Goal: Task Accomplishment & Management: Manage account settings

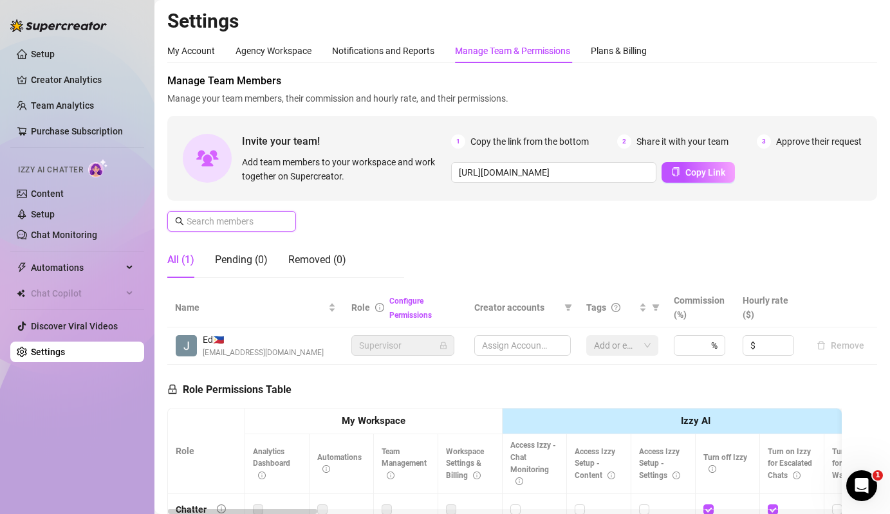
click at [252, 214] on input "text" at bounding box center [232, 221] width 91 height 14
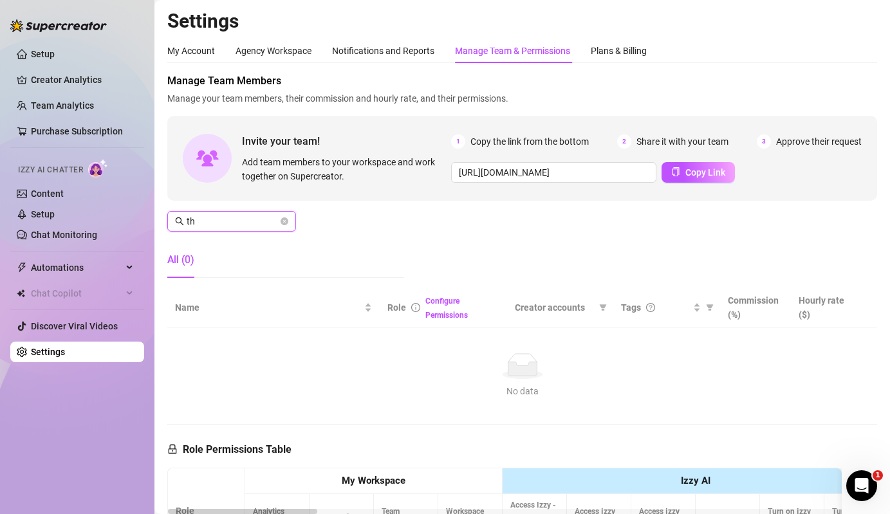
type input "t"
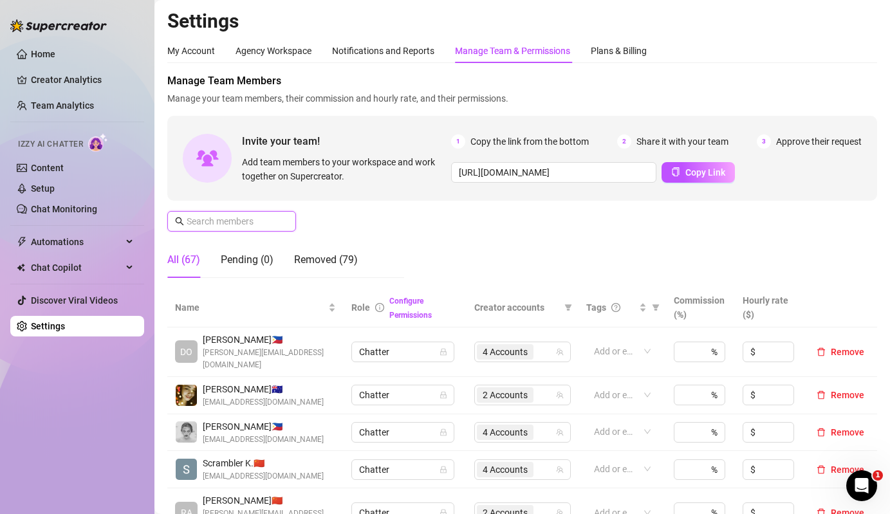
click at [241, 217] on input "text" at bounding box center [232, 221] width 91 height 14
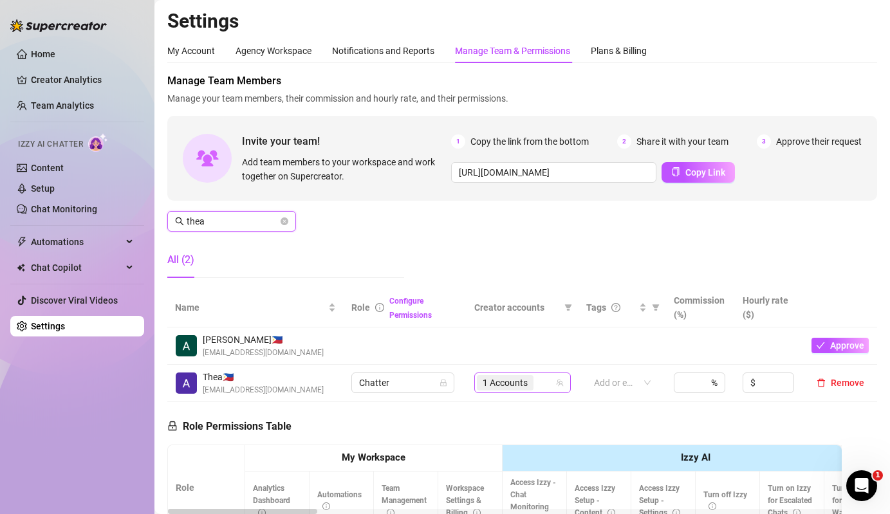
click at [526, 387] on span "1 Accounts" at bounding box center [505, 383] width 45 height 14
type input "thea"
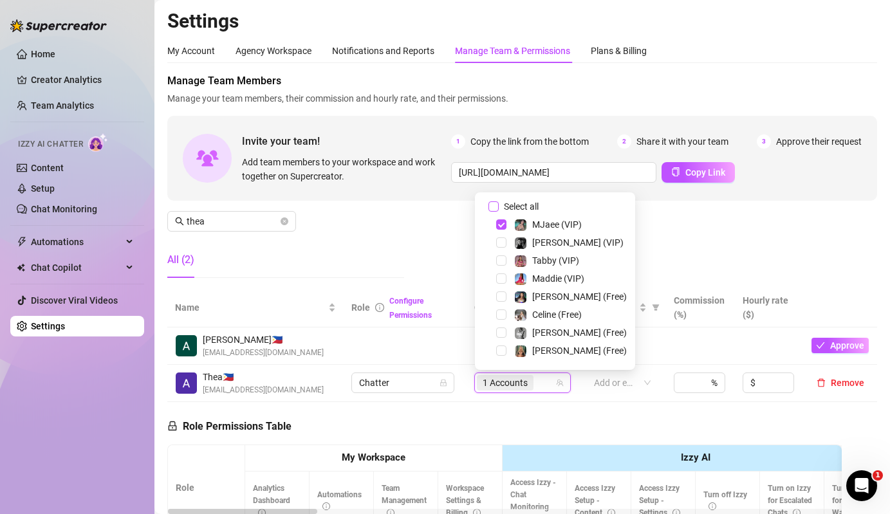
click at [498, 208] on input "Select all" at bounding box center [493, 206] width 10 height 10
checkbox input "false"
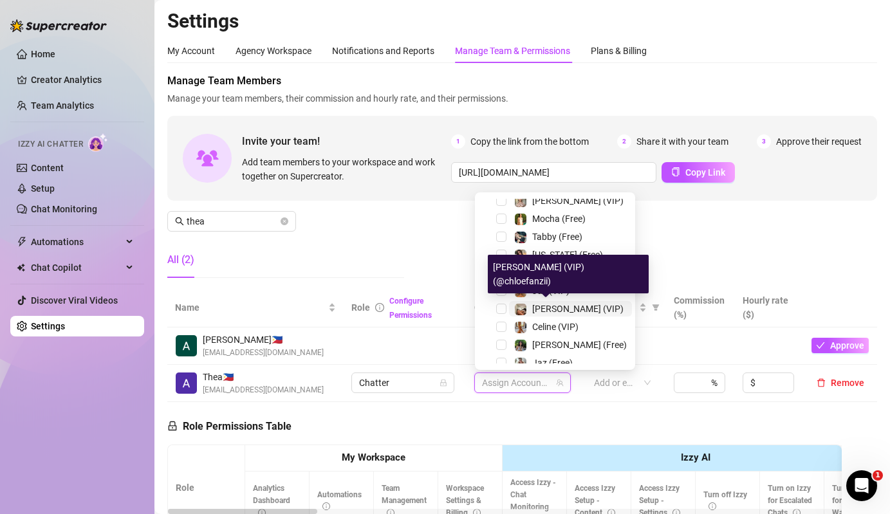
scroll to position [196, 0]
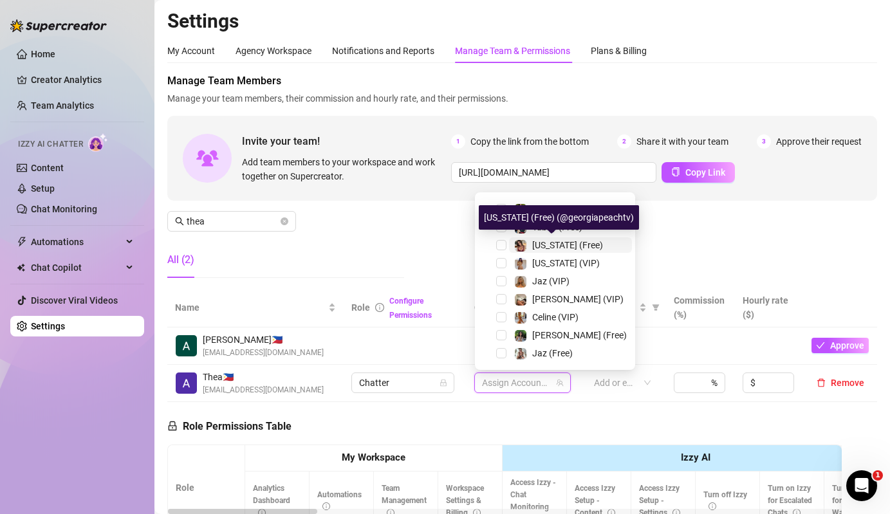
click at [548, 240] on span "Georgia (Free)" at bounding box center [567, 245] width 71 height 10
click at [545, 247] on span "Georgia (Free)" at bounding box center [567, 245] width 71 height 10
click at [545, 256] on div "Georgia (VIP)" at bounding box center [566, 262] width 68 height 15
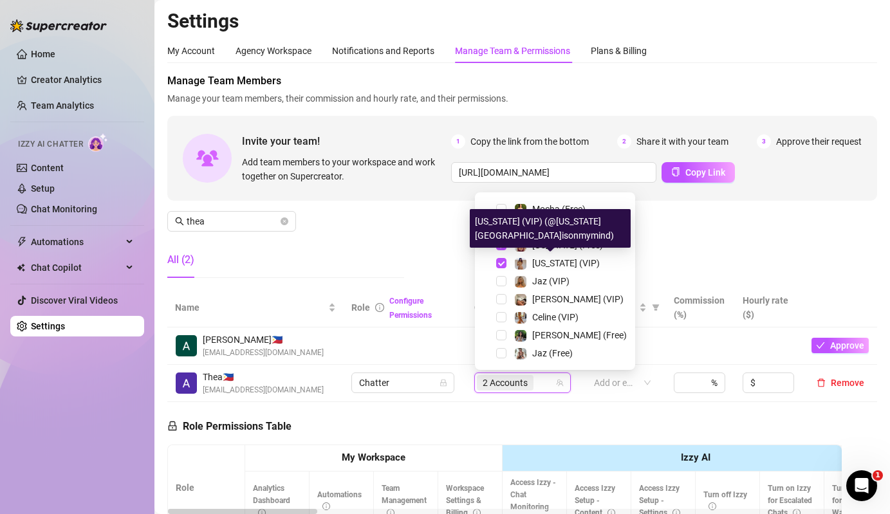
click at [383, 259] on div "All (2)" at bounding box center [285, 260] width 237 height 36
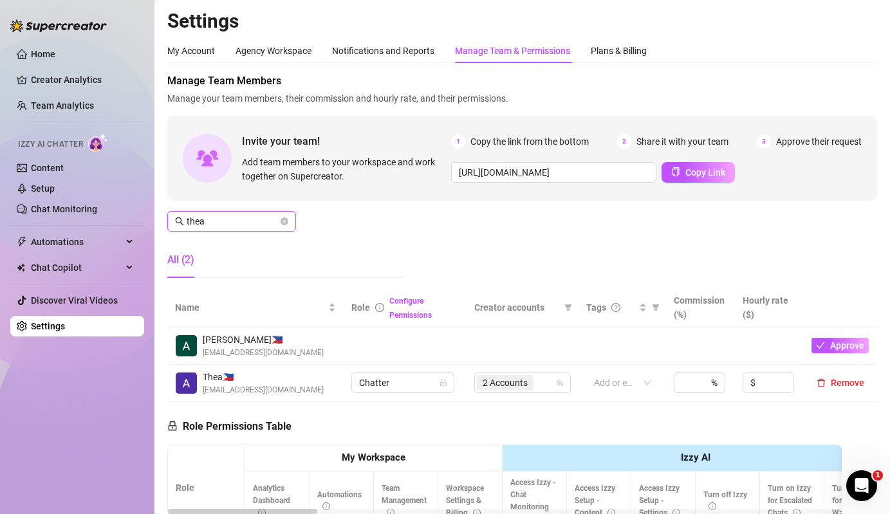
click at [237, 219] on input "thea" at bounding box center [232, 221] width 91 height 14
type input "donna"
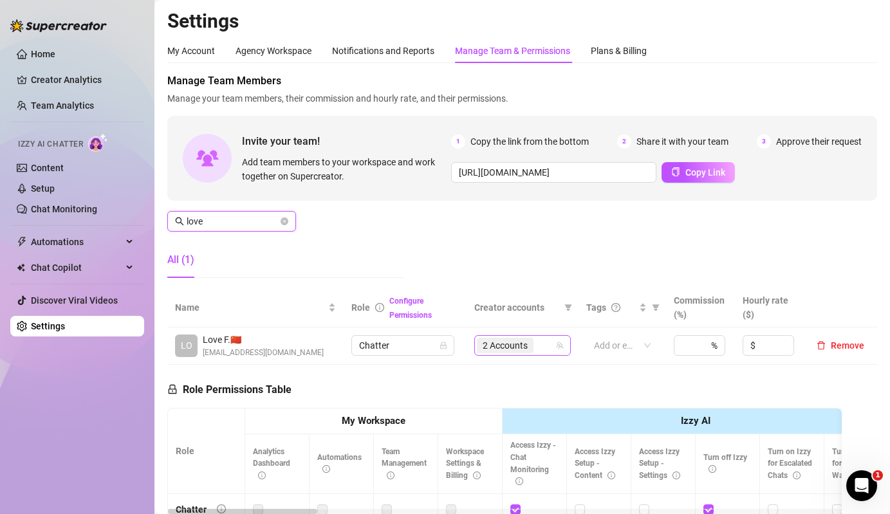
click at [526, 349] on span "2 Accounts" at bounding box center [505, 345] width 45 height 14
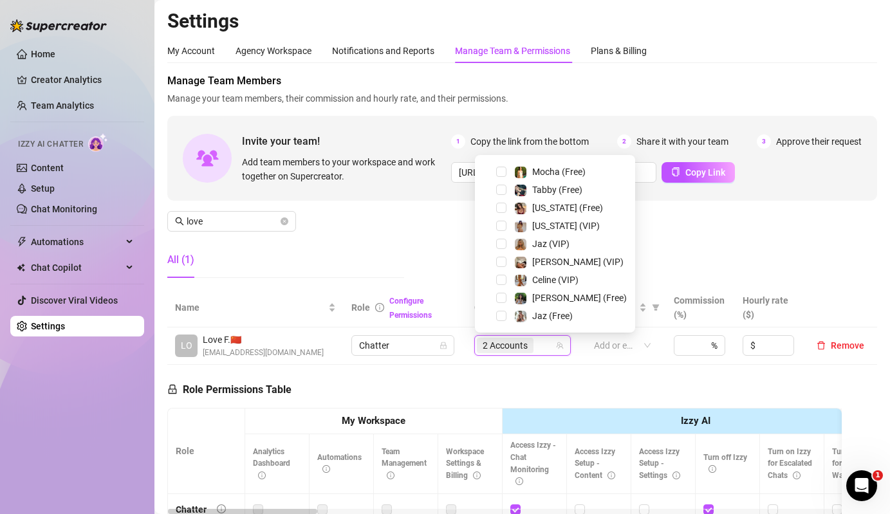
click at [537, 216] on div "Georgia (Free)" at bounding box center [555, 207] width 154 height 15
click at [548, 210] on span "Georgia (Free)" at bounding box center [567, 208] width 71 height 10
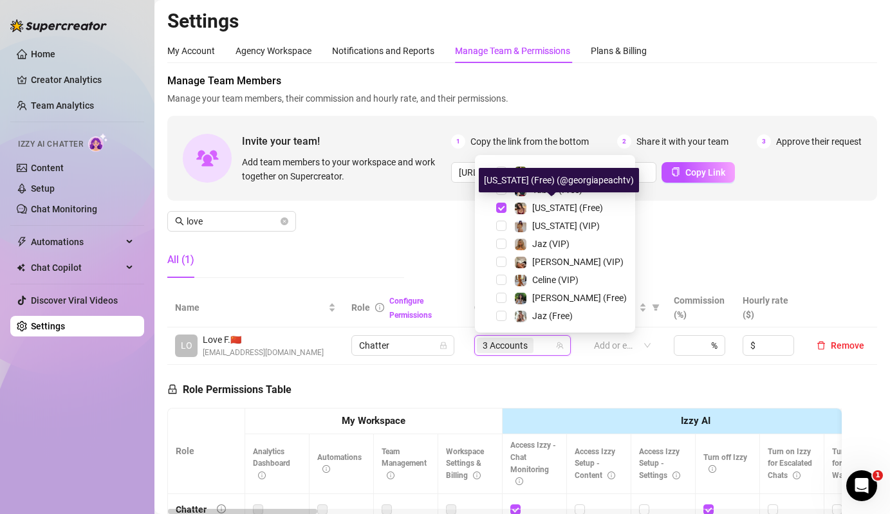
click at [548, 216] on div "Georgia (Free)" at bounding box center [555, 207] width 154 height 15
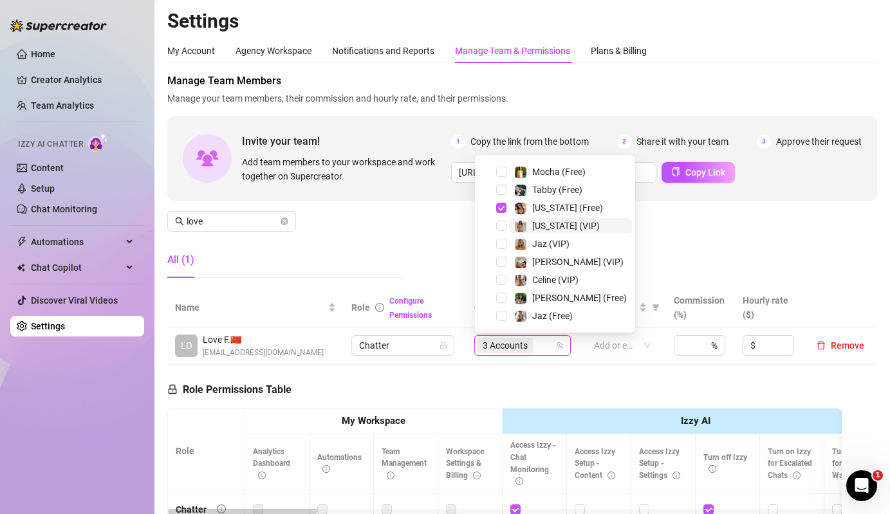
click at [536, 221] on span "Georgia (VIP)" at bounding box center [566, 226] width 68 height 10
click at [270, 227] on input "love" at bounding box center [232, 221] width 91 height 14
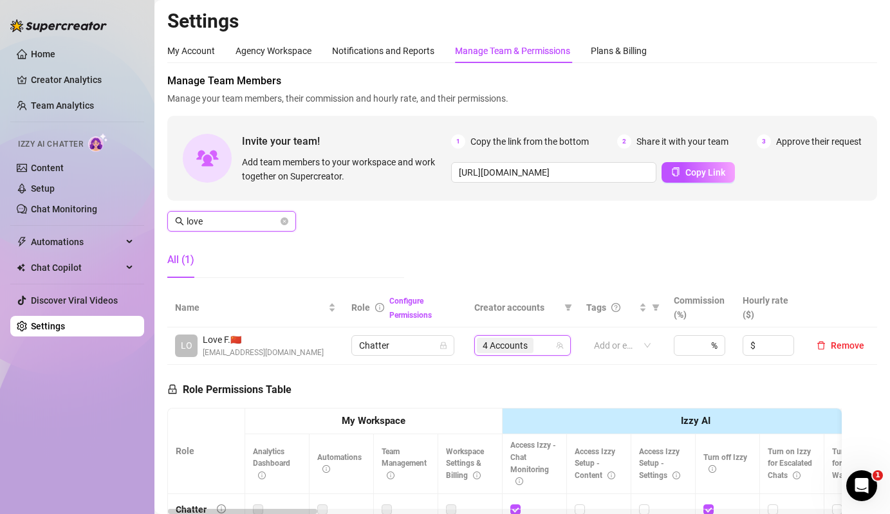
click at [270, 227] on input "love" at bounding box center [232, 221] width 91 height 14
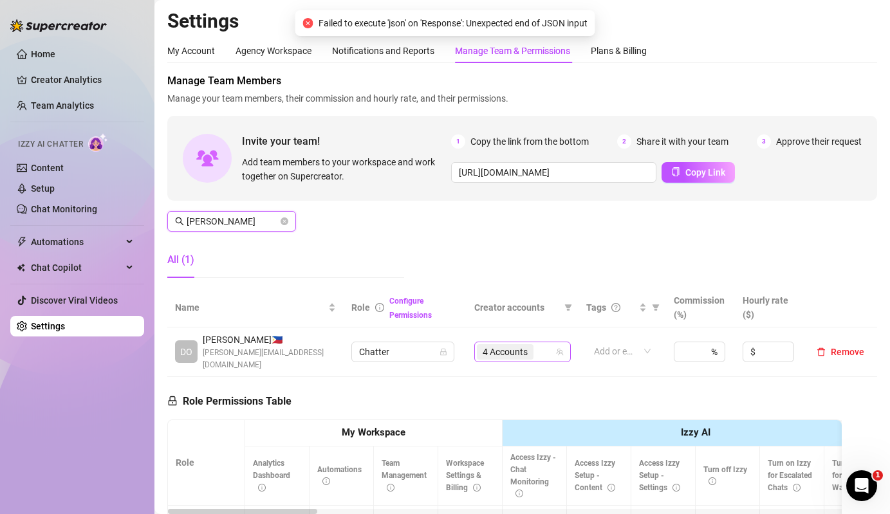
click at [491, 342] on div "4 Accounts" at bounding box center [522, 352] width 97 height 21
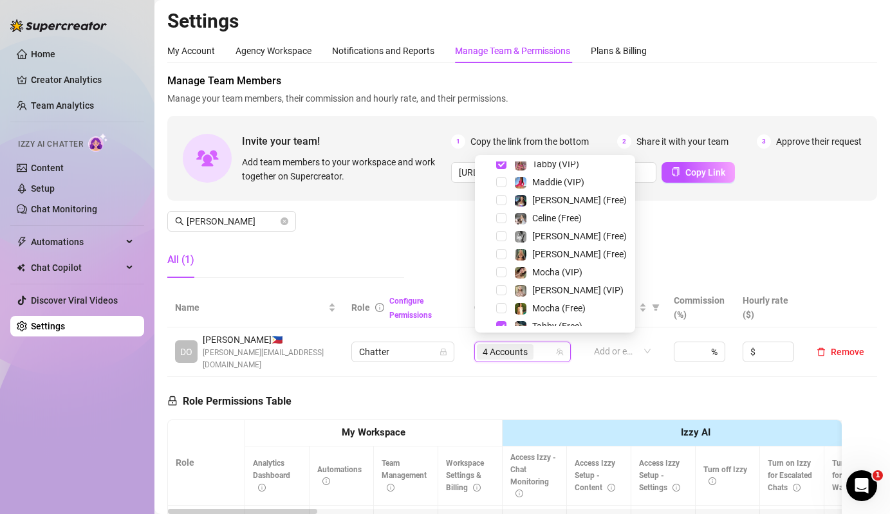
scroll to position [27, 0]
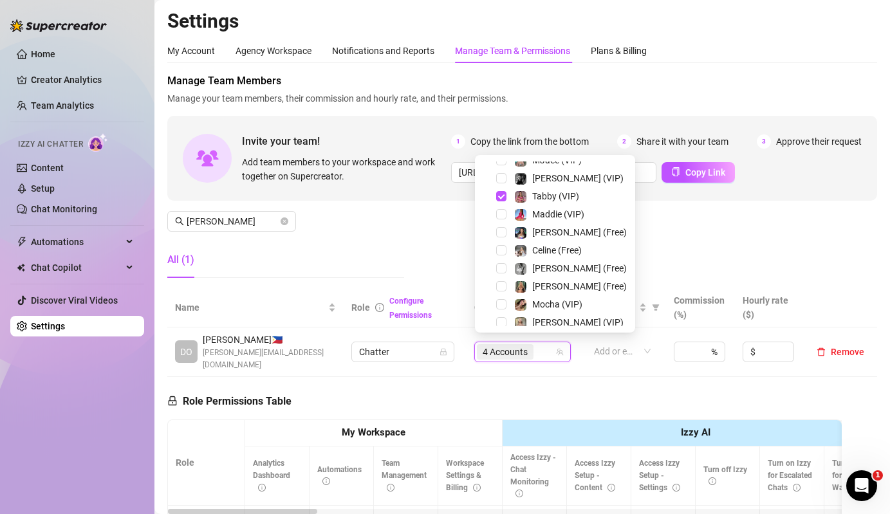
click at [504, 201] on div "Tabby (VIP)" at bounding box center [555, 196] width 154 height 15
click at [498, 199] on span "Select tree node" at bounding box center [501, 196] width 10 height 10
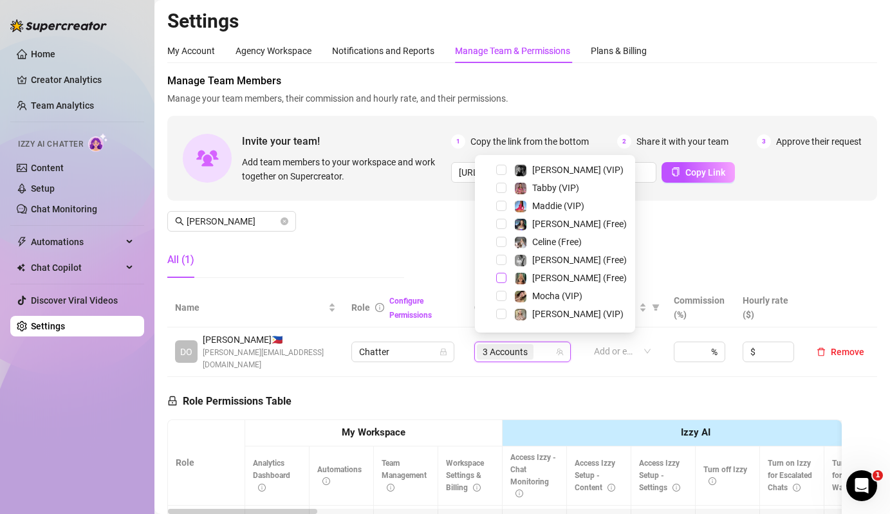
click at [503, 280] on span "Select tree node" at bounding box center [501, 278] width 10 height 10
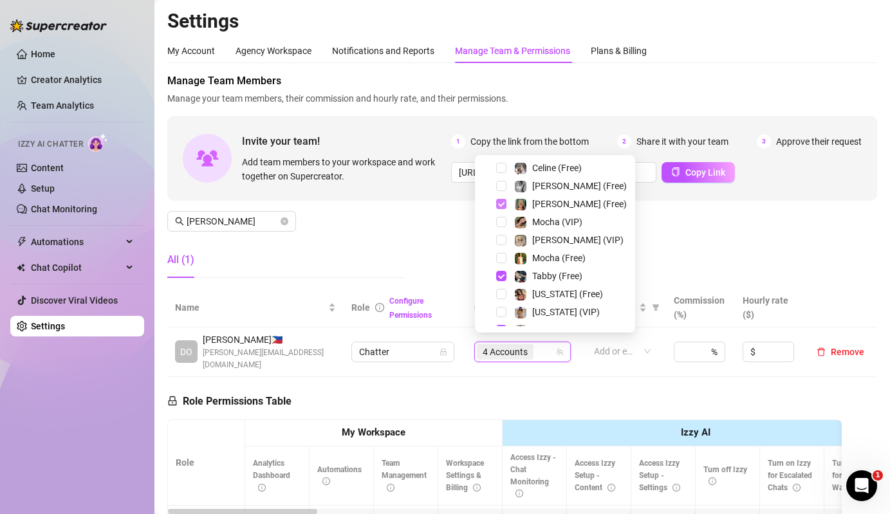
scroll to position [110, 0]
click at [503, 274] on span "Select tree node" at bounding box center [501, 275] width 10 height 10
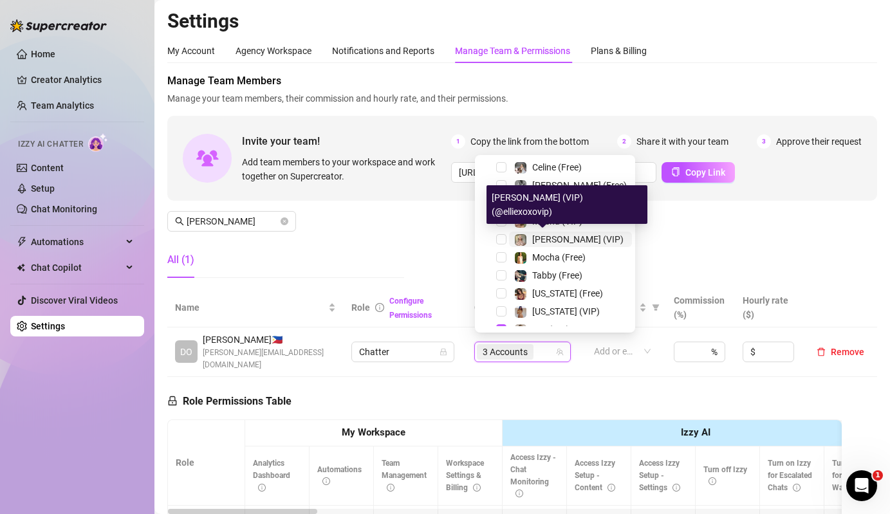
click at [528, 239] on div "Ellie (VIP)" at bounding box center [568, 239] width 109 height 15
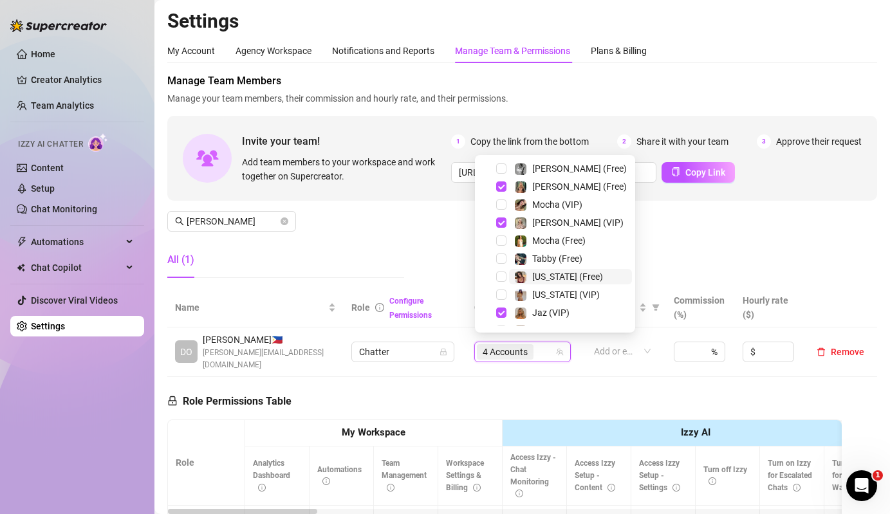
scroll to position [134, 0]
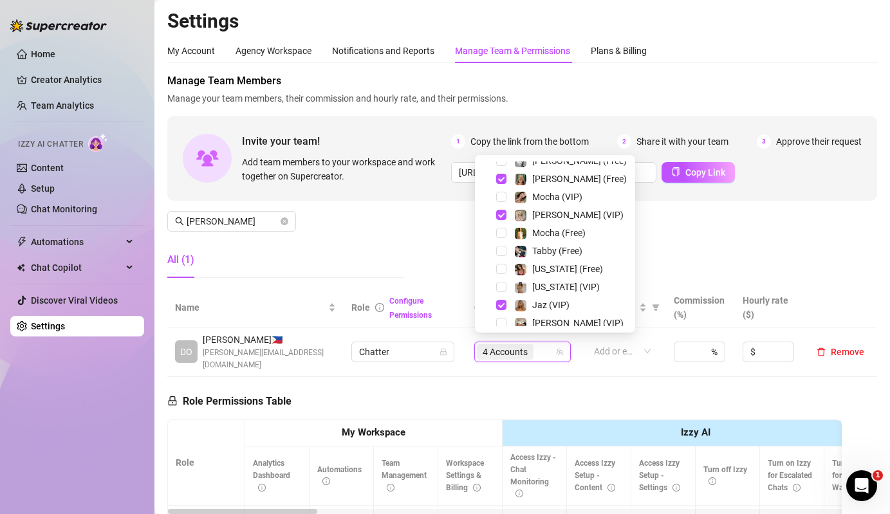
click at [356, 245] on div "All (1)" at bounding box center [285, 260] width 237 height 36
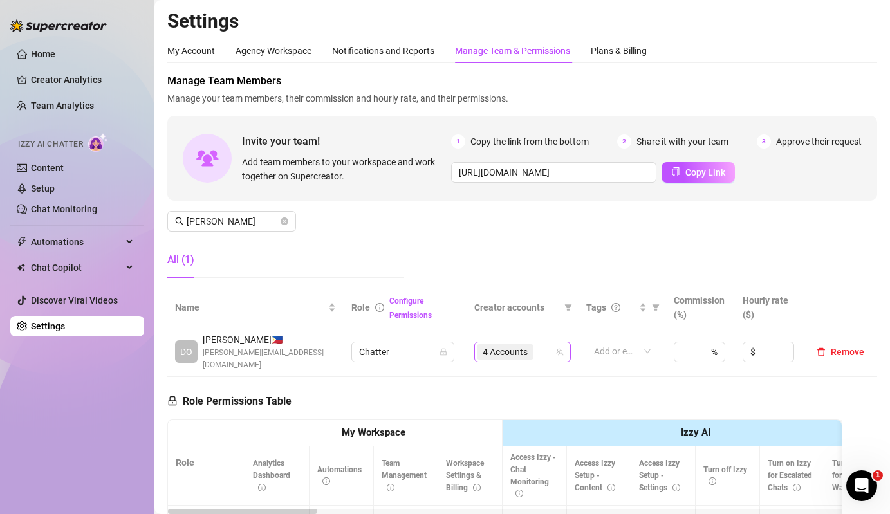
click at [520, 347] on span "4 Accounts" at bounding box center [505, 352] width 45 height 14
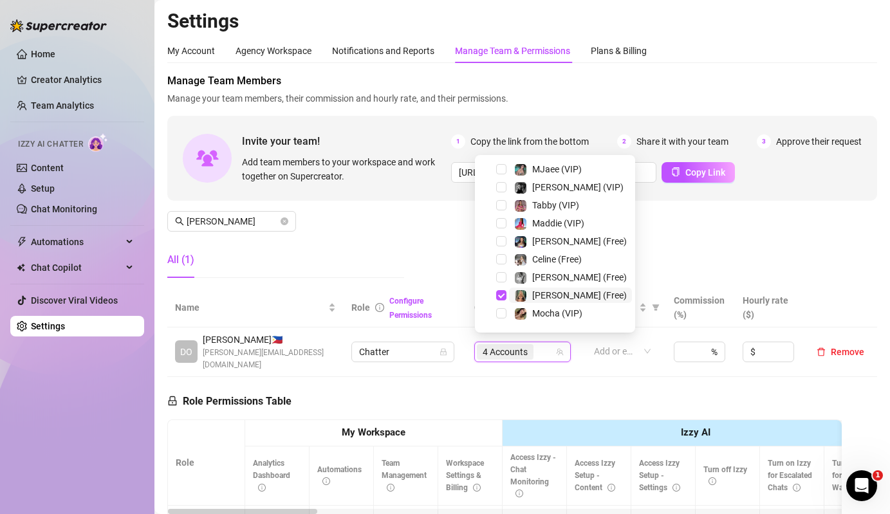
scroll to position [0, 0]
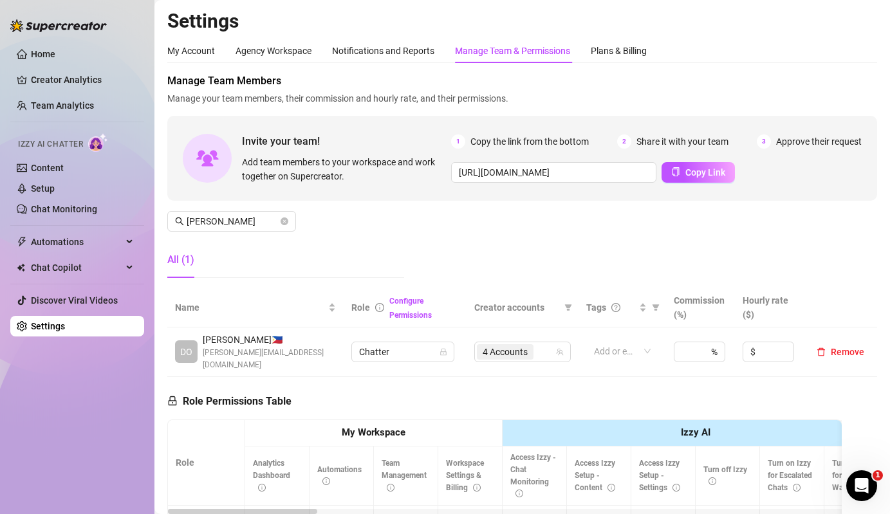
click at [204, 235] on div "Manage Team Members Manage your team members, their commission and hourly rate,…" at bounding box center [522, 180] width 710 height 215
click at [219, 230] on span "donna" at bounding box center [231, 221] width 129 height 21
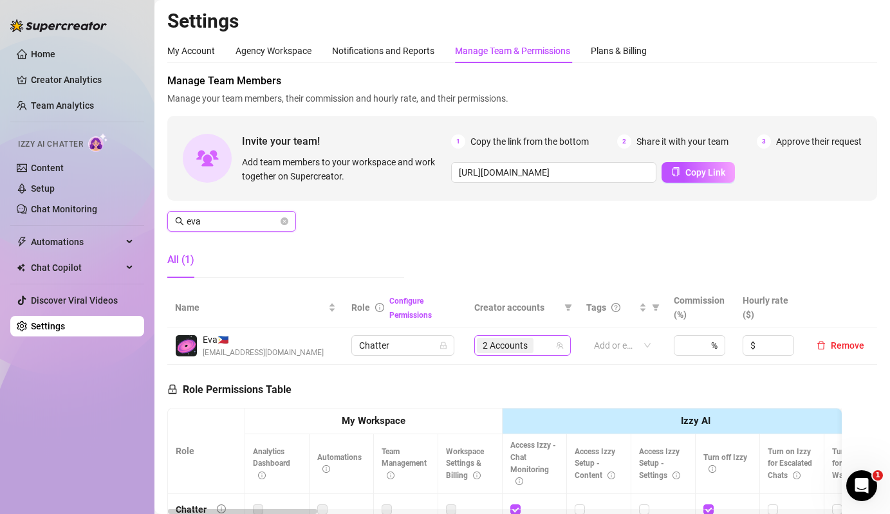
click at [528, 351] on span "2 Accounts" at bounding box center [505, 345] width 45 height 14
type input "eva"
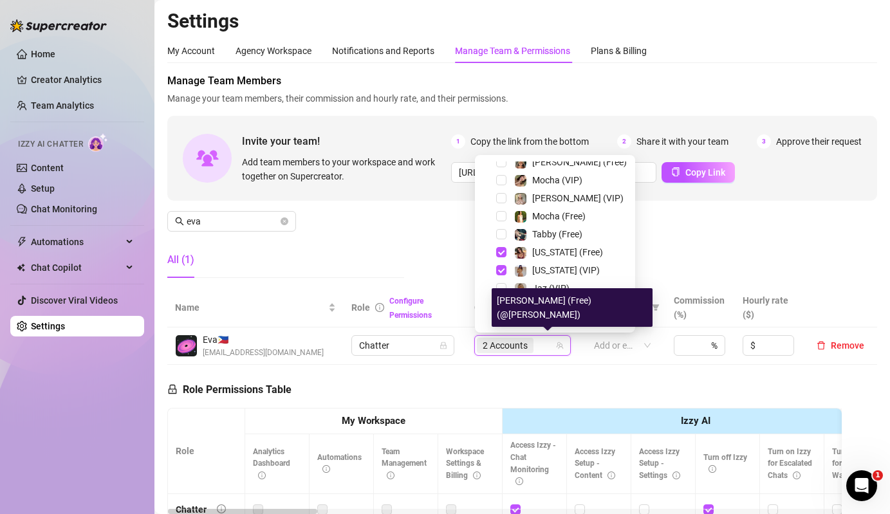
scroll to position [102, 0]
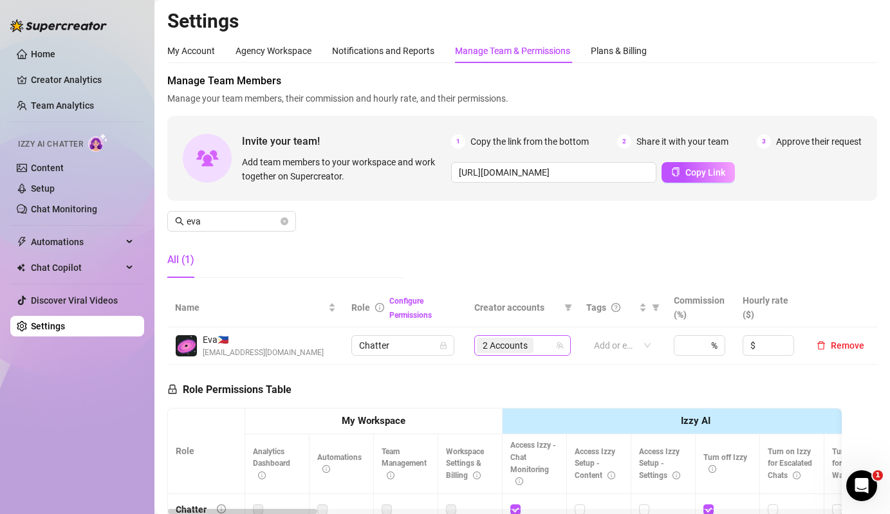
click at [510, 336] on div "2 Accounts" at bounding box center [522, 345] width 97 height 21
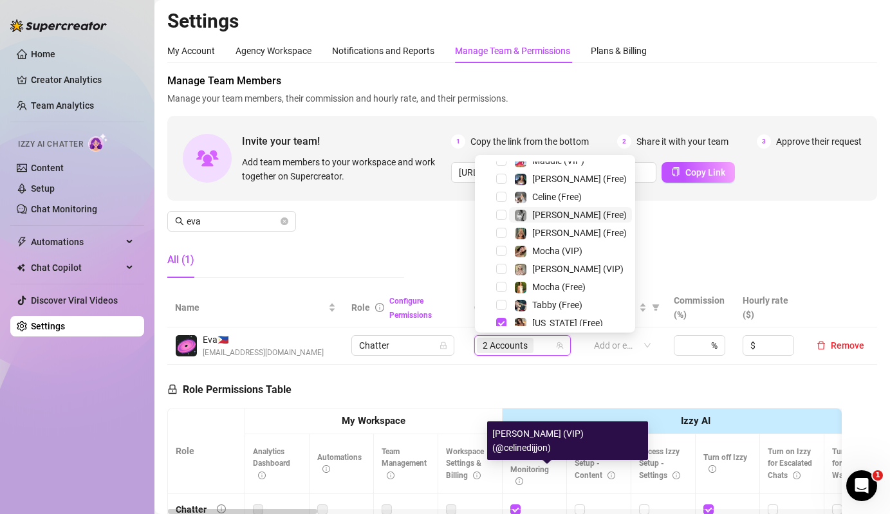
scroll to position [0, 0]
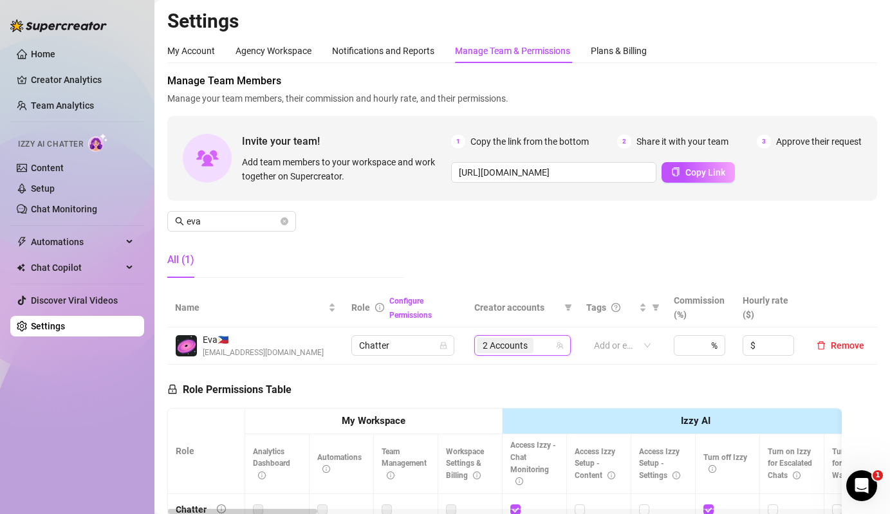
click at [409, 245] on div "Manage Team Members Manage your team members, their commission and hourly rate,…" at bounding box center [522, 180] width 710 height 215
